Goal: Book appointment/travel/reservation

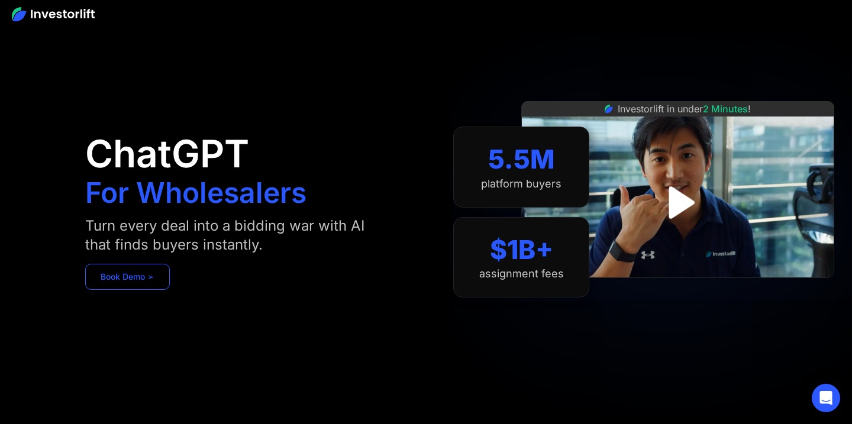
click at [147, 279] on link "Book Demo ➢" at bounding box center [127, 277] width 85 height 26
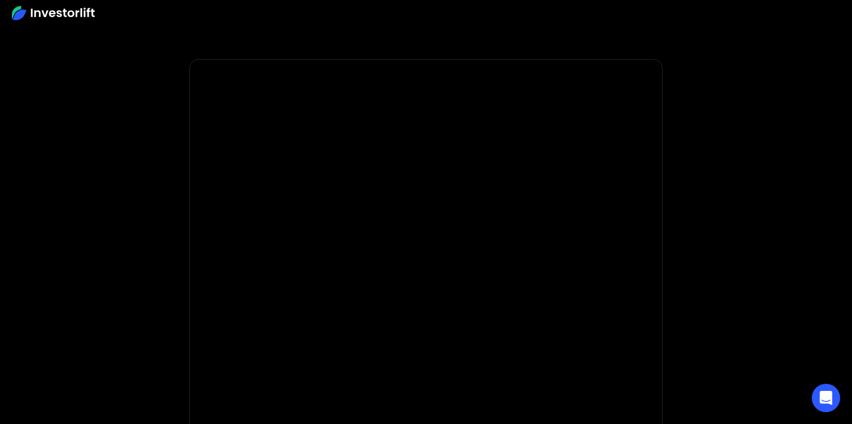
scroll to position [92, 0]
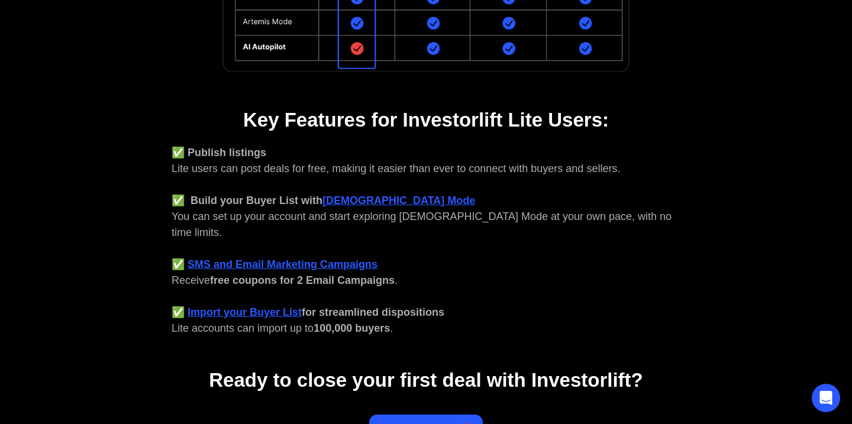
scroll to position [339, 0]
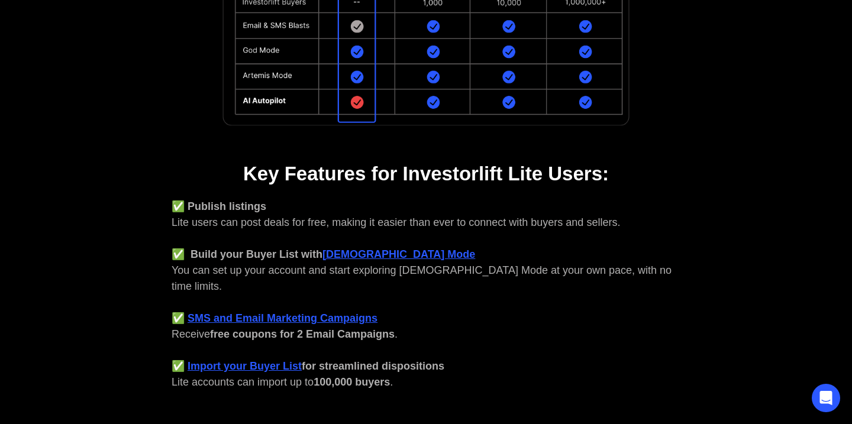
click at [347, 253] on strong "[DEMOGRAPHIC_DATA] Mode" at bounding box center [398, 254] width 153 height 12
